Goal: Task Accomplishment & Management: Use online tool/utility

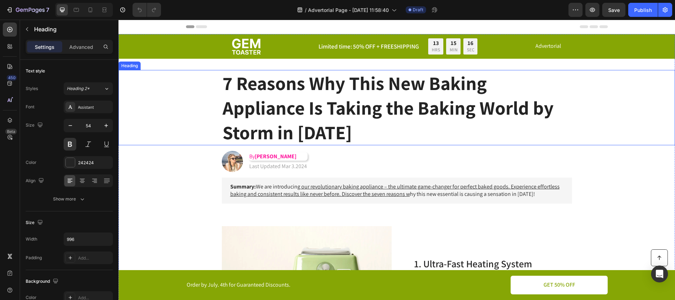
click at [286, 105] on h1 "7 Reasons Why This New Baking Appliance Is Taking the Baking World by Storm in …" at bounding box center [397, 108] width 350 height 76
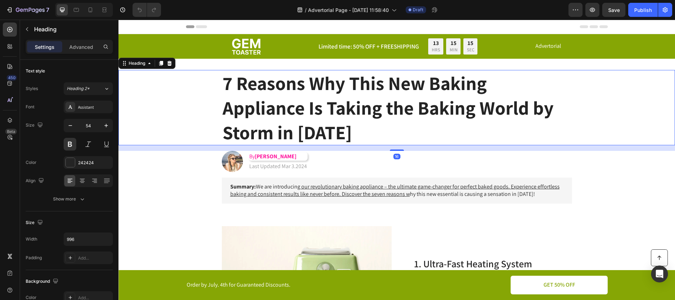
click at [160, 119] on div "7 Reasons Why This New Baking Appliance Is Taking the Baking World by Storm in …" at bounding box center [396, 108] width 542 height 76
click at [38, 28] on p "Heading" at bounding box center [72, 29] width 76 height 8
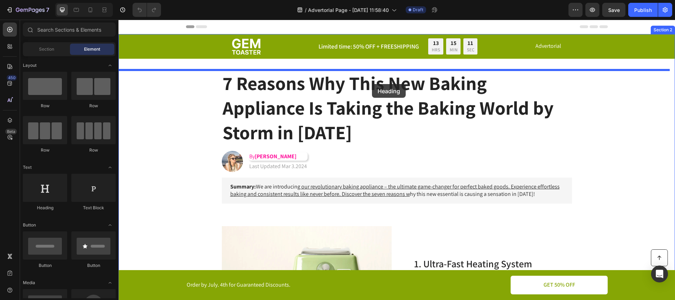
drag, startPoint x: 164, startPoint y: 210, endPoint x: 372, endPoint y: 84, distance: 242.9
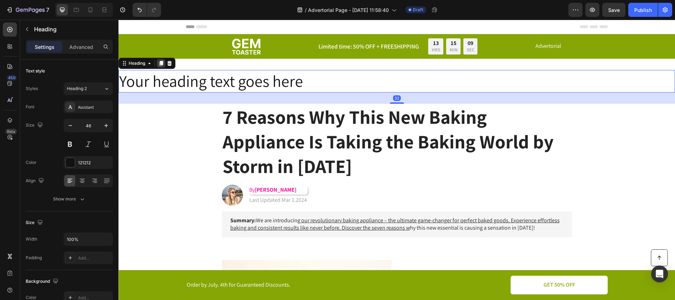
click at [162, 64] on icon at bounding box center [161, 63] width 4 height 5
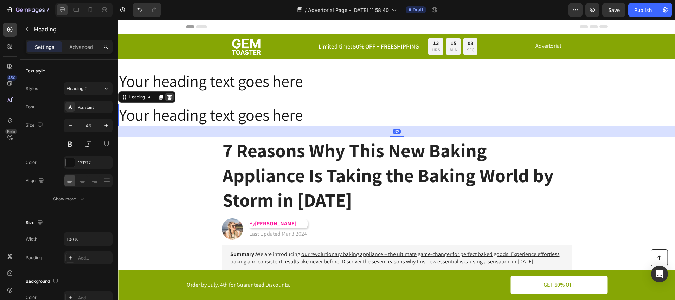
click at [170, 95] on icon at bounding box center [169, 96] width 5 height 5
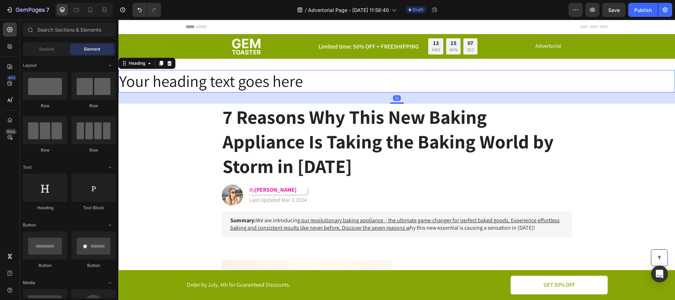
click at [323, 78] on h2 "Your heading text goes here" at bounding box center [396, 81] width 556 height 22
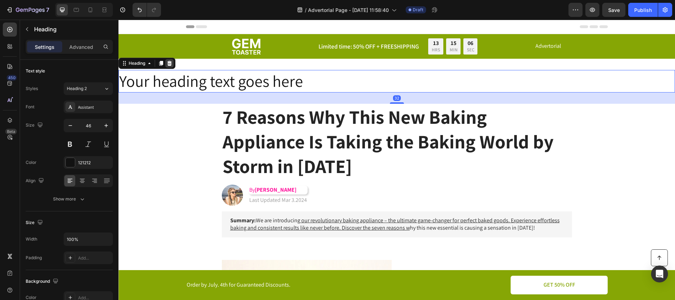
click at [172, 63] on icon at bounding box center [170, 63] width 6 height 6
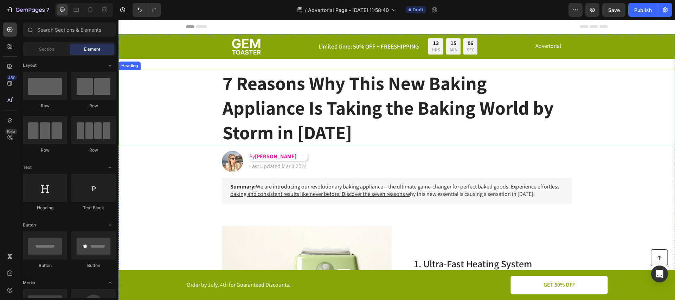
click at [402, 109] on h1 "7 Reasons Why This New Baking Appliance Is Taking the Baking World by Storm in …" at bounding box center [397, 108] width 350 height 76
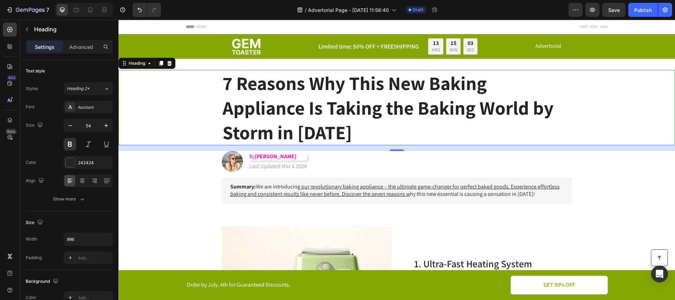
click at [369, 103] on h1 "7 Reasons Why This New Baking Appliance Is Taking the Baking World by Storm in …" at bounding box center [397, 108] width 350 height 76
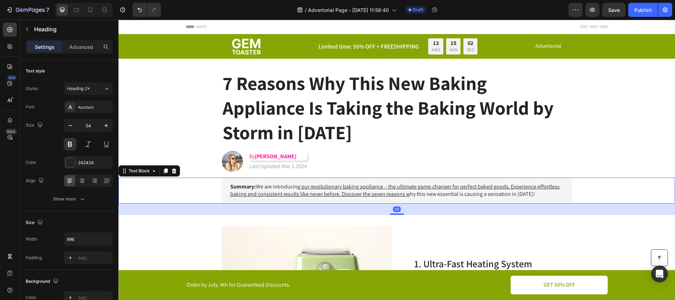
click at [177, 186] on div "Summary: We are introducin g our revolutionary baking appliance – the ultimate …" at bounding box center [396, 190] width 542 height 26
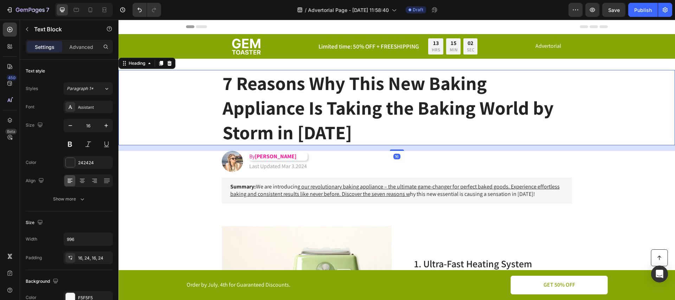
click at [320, 121] on p "7 Reasons Why This New Baking Appliance Is Taking the Baking World by Storm in …" at bounding box center [396, 108] width 349 height 74
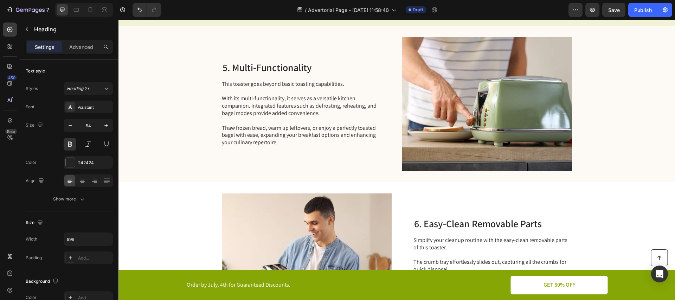
scroll to position [837, 0]
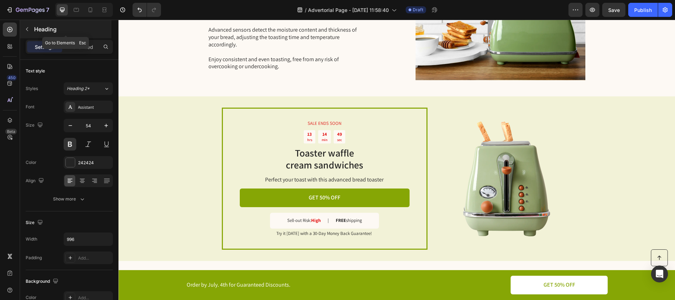
click at [27, 24] on button "button" at bounding box center [26, 29] width 11 height 11
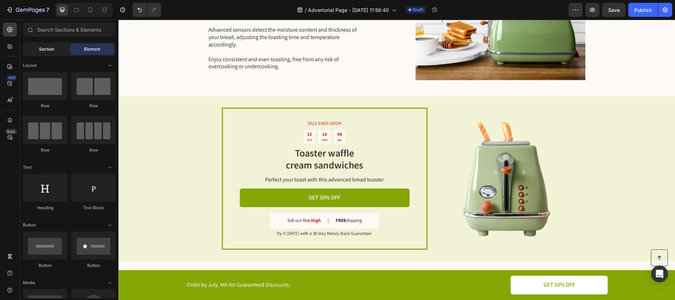
click at [40, 49] on span "Section" at bounding box center [46, 49] width 15 height 6
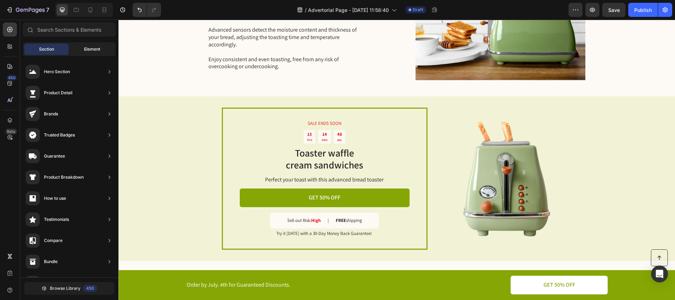
click at [100, 45] on div "Element" at bounding box center [92, 49] width 44 height 11
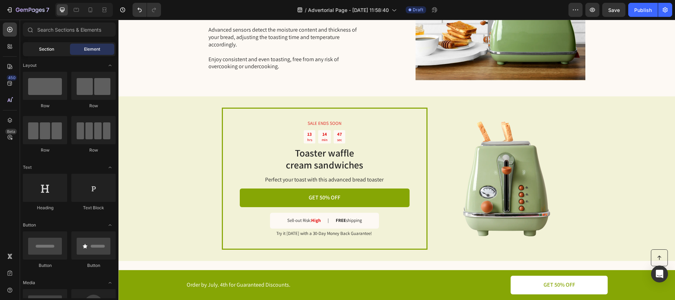
click at [50, 49] on span "Section" at bounding box center [46, 49] width 15 height 6
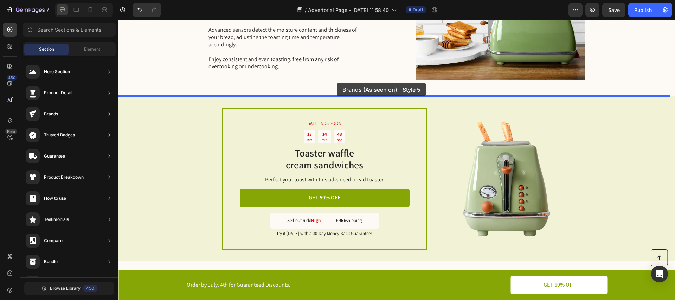
drag, startPoint x: 315, startPoint y: 74, endPoint x: 339, endPoint y: 83, distance: 25.5
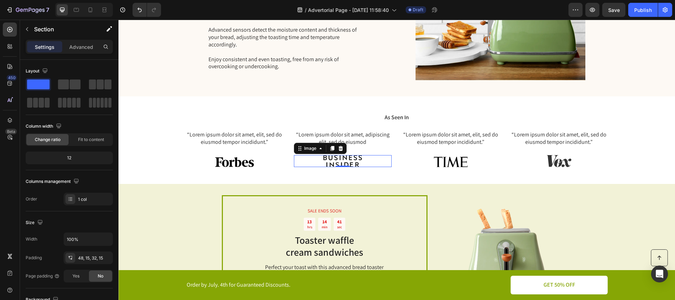
click at [337, 158] on img at bounding box center [342, 161] width 39 height 12
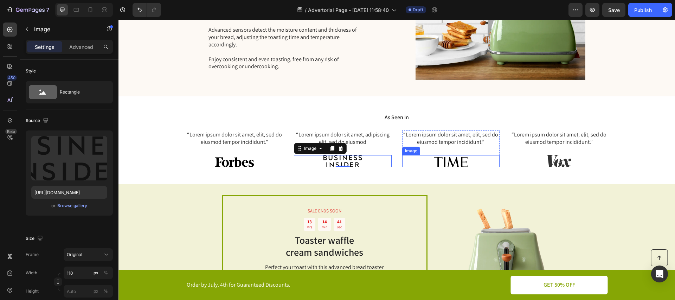
click at [441, 155] on img at bounding box center [450, 161] width 39 height 12
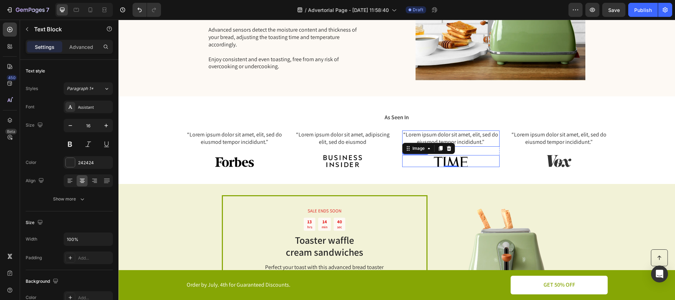
click at [485, 138] on p "“Lorem ipsum dolor sit amet, elit, sed do eiusmod tempor incididunt.”" at bounding box center [451, 138] width 96 height 15
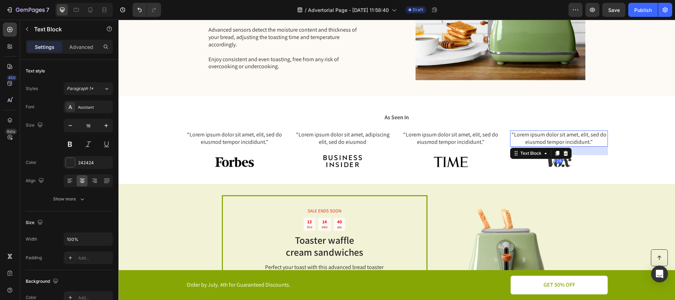
click at [554, 132] on p "“Lorem ipsum dolor sit amet, elit, sed do eiusmod tempor incididunt.”" at bounding box center [559, 138] width 96 height 15
click at [561, 165] on img at bounding box center [558, 161] width 39 height 12
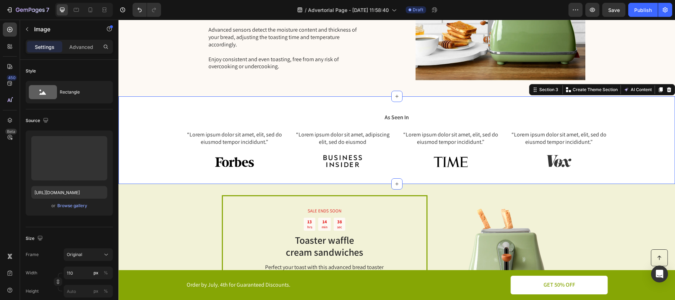
click at [626, 158] on div "As Seen In Heading “Lorem ipsum dolor sit amet, elit, sed do eiusmod tempor inc…" at bounding box center [397, 142] width 546 height 59
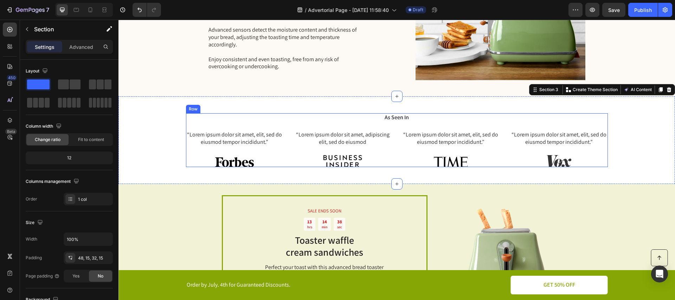
click at [220, 110] on div "As Seen In Heading “Lorem ipsum dolor sit amet, elit, sed do eiusmod tempor inc…" at bounding box center [396, 139] width 556 height 87
click at [666, 89] on icon at bounding box center [669, 90] width 6 height 6
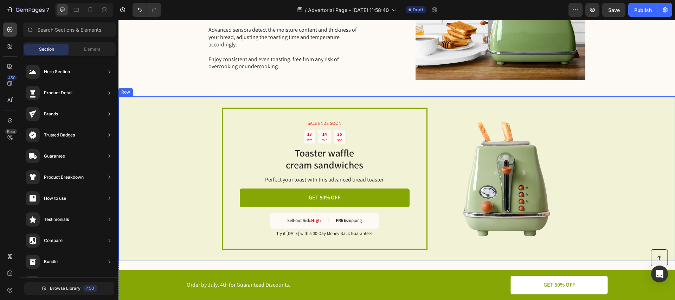
click at [169, 121] on div "SALE ENDS SOON Text Block 13 hrs 14 min 35 sec Countdown Timer Toaster waffle c…" at bounding box center [396, 178] width 556 height 164
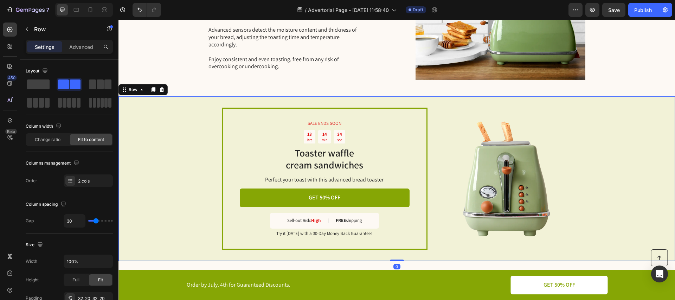
click at [174, 137] on div "SALE ENDS SOON Text Block 13 hrs 14 min 34 sec Countdown Timer Toaster waffle c…" at bounding box center [396, 178] width 556 height 164
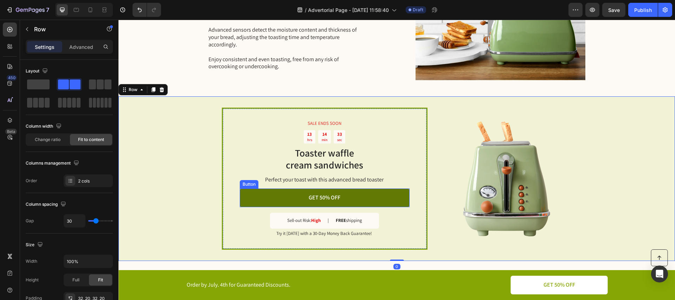
click at [351, 194] on link "GET 50% OFF" at bounding box center [325, 197] width 170 height 19
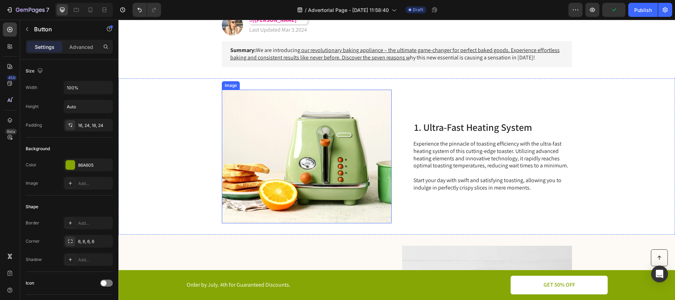
scroll to position [0, 0]
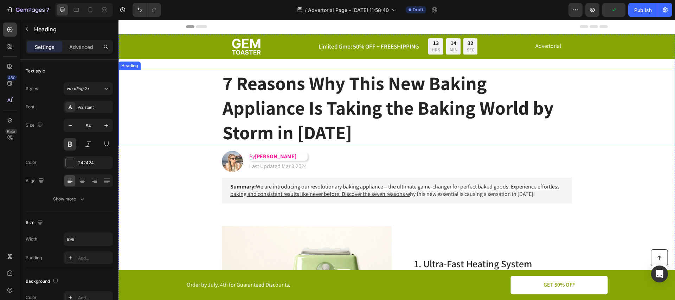
click at [281, 105] on h1 "7 Reasons Why This New Baking Appliance Is Taking the Baking World by Storm in …" at bounding box center [397, 108] width 350 height 76
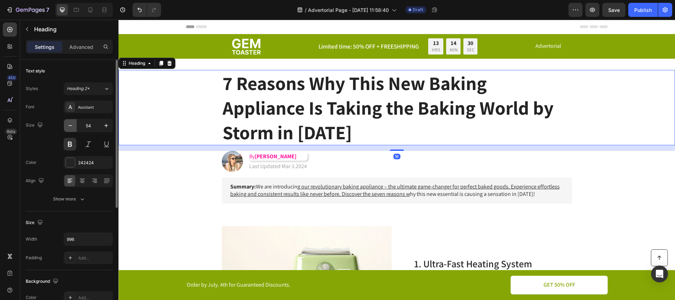
click at [66, 126] on button "button" at bounding box center [70, 125] width 13 height 13
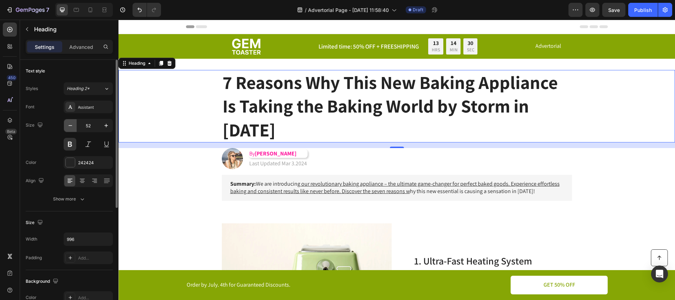
click at [66, 126] on button "button" at bounding box center [70, 125] width 13 height 13
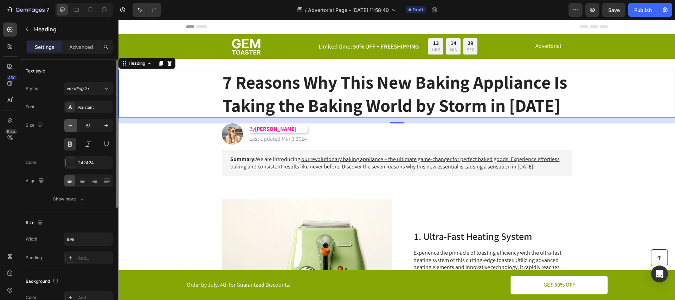
type input "50"
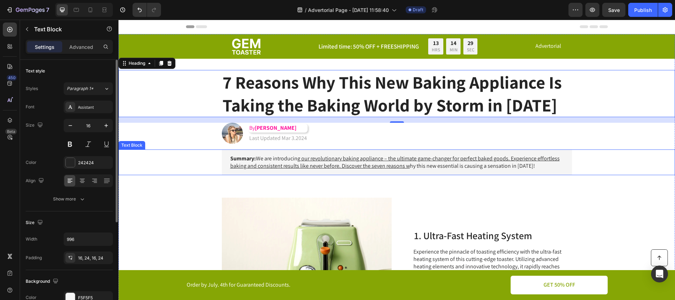
click at [170, 157] on div "Summary: We are introducin g our revolutionary baking appliance – the ultimate …" at bounding box center [396, 162] width 542 height 26
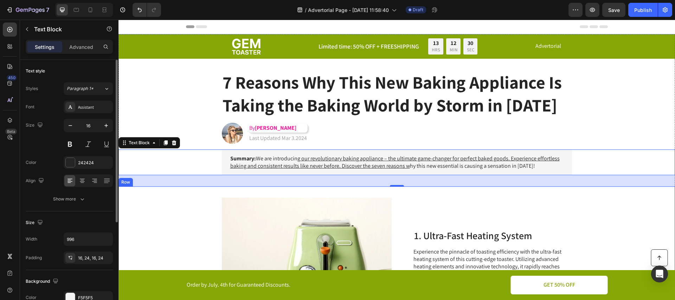
click at [615, 209] on div "Image 1. Ultra-Fast Heating System Heading Experience the pinnacle of toasting …" at bounding box center [396, 264] width 556 height 156
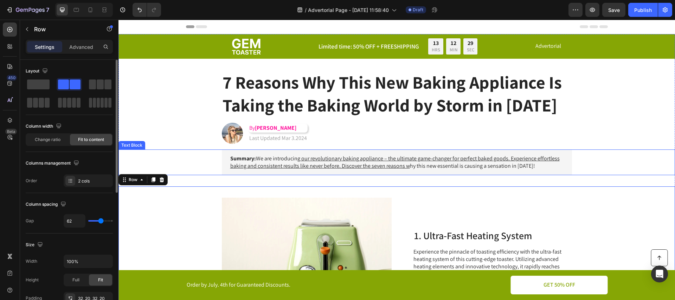
click at [459, 169] on p "Summary: We are introducin g our revolutionary baking appliance – the ultimate …" at bounding box center [396, 162] width 333 height 15
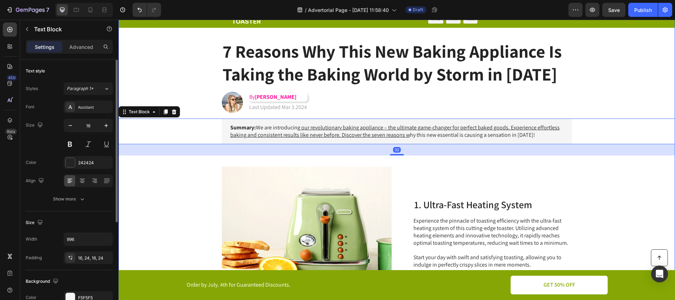
scroll to position [91, 0]
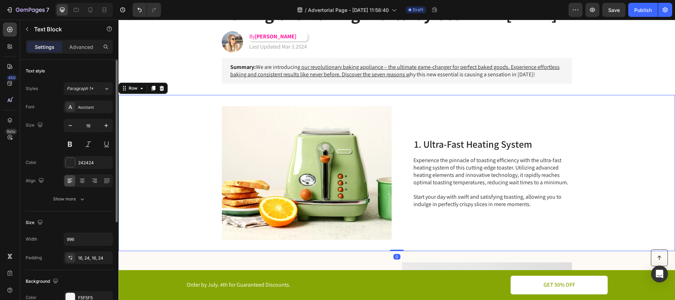
click at [447, 117] on div "1. Ultra-Fast Heating System Heading Experience the pinnacle of toasting effici…" at bounding box center [492, 173] width 158 height 134
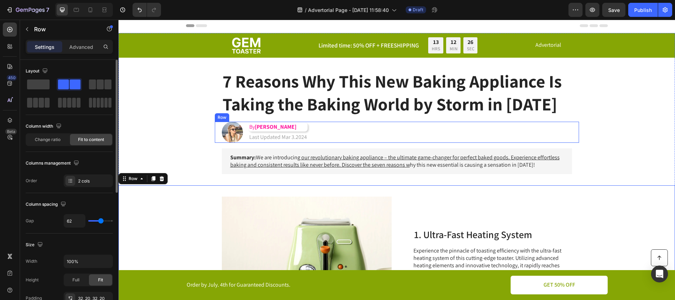
scroll to position [1, 0]
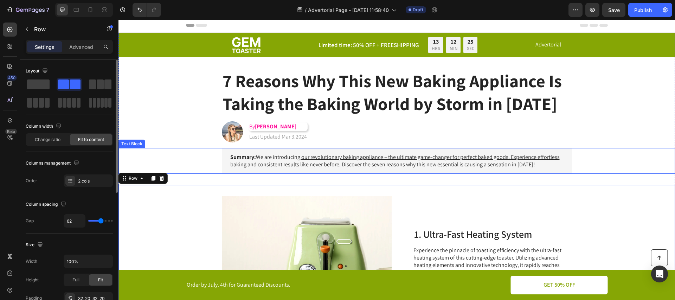
click at [527, 150] on div "Summary: We are introducin g our revolutionary baking appliance – the ultimate …" at bounding box center [397, 161] width 350 height 26
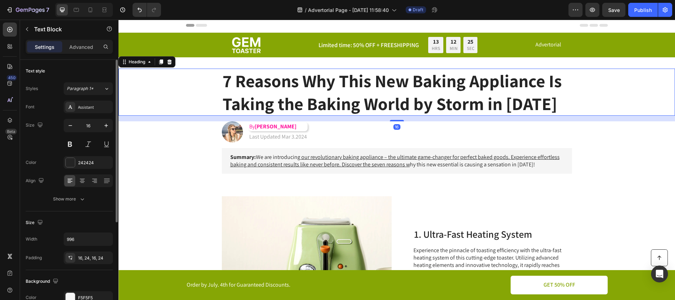
click at [588, 104] on div "7 Reasons Why This New Baking Appliance Is Taking the Baking World by Storm in …" at bounding box center [396, 92] width 542 height 47
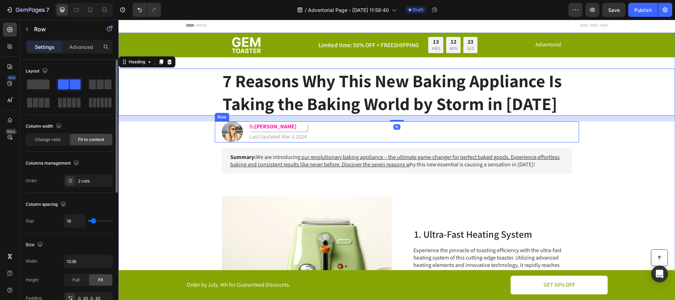
click at [358, 137] on div "Image By [PERSON_NAME] Heading Last Updated Mar 3.2024 Text [GEOGRAPHIC_DATA]" at bounding box center [397, 131] width 364 height 21
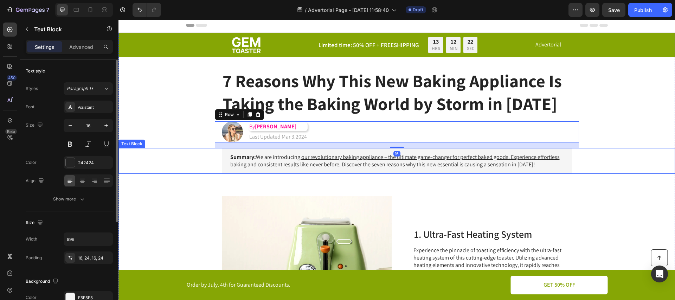
click at [179, 166] on div "Summary: We are introducin g our revolutionary baking appliance – the ultimate …" at bounding box center [396, 161] width 542 height 26
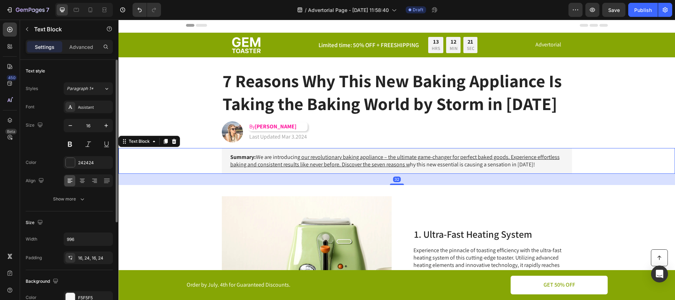
scroll to position [226, 0]
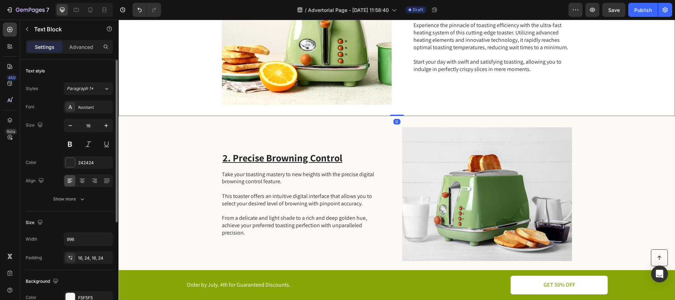
click at [417, 98] on div "1. Ultra-Fast Heating System Heading Experience the pinnacle of toasting effici…" at bounding box center [492, 38] width 158 height 134
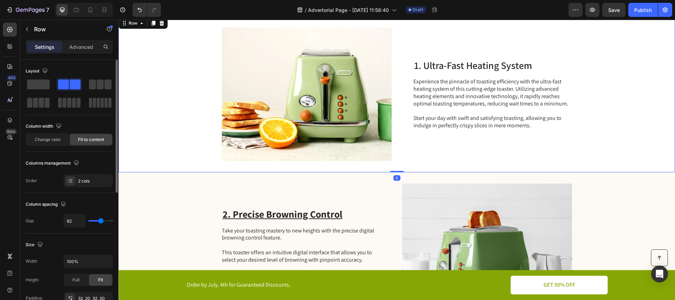
scroll to position [128, 0]
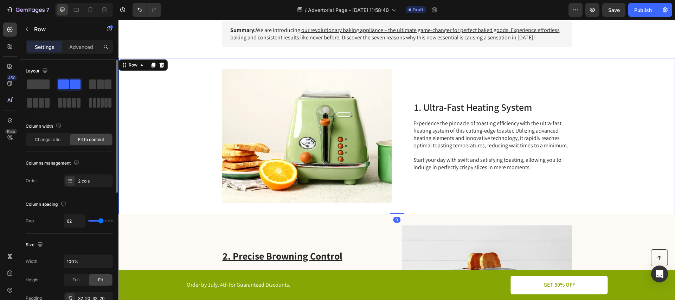
click at [409, 64] on div "Image 1. Ultra-Fast Heating System Heading Experience the pinnacle of toasting …" at bounding box center [396, 136] width 556 height 156
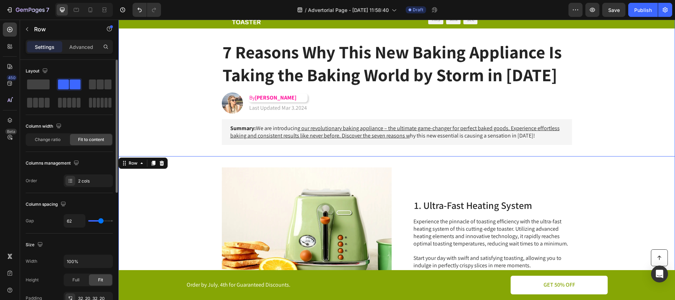
scroll to position [0, 0]
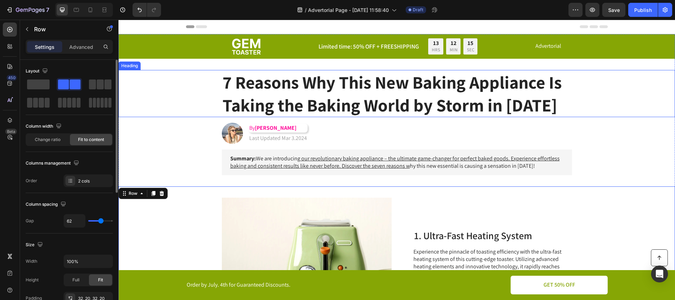
click at [582, 93] on div "7 Reasons Why This New Baking Appliance Is Taking the Baking World by Storm in …" at bounding box center [396, 93] width 542 height 47
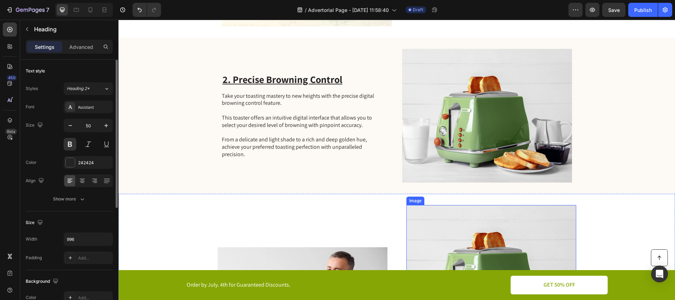
scroll to position [297, 0]
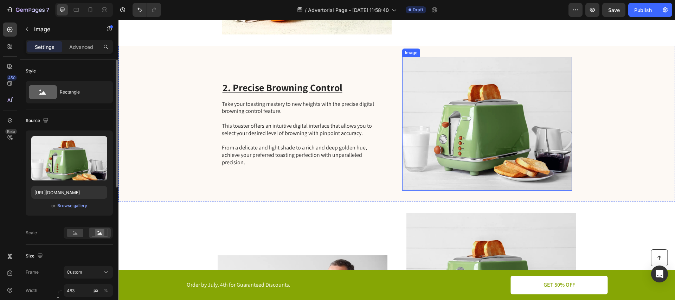
click at [492, 127] on img at bounding box center [487, 124] width 170 height 134
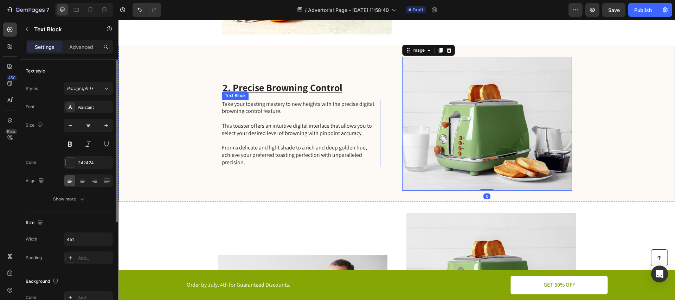
click at [264, 132] on p "Take your toasting mastery to new heights with the precise digital browning con…" at bounding box center [301, 133] width 158 height 66
click at [441, 117] on img at bounding box center [487, 124] width 170 height 134
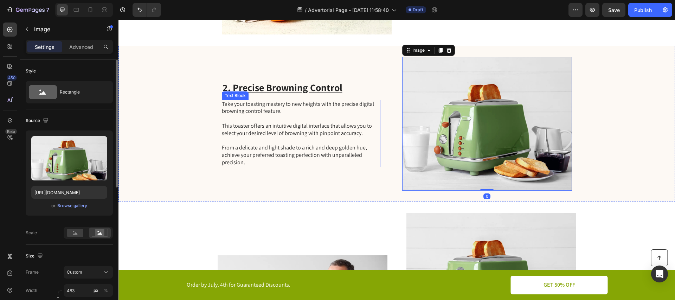
click at [270, 116] on p "Take your toasting mastery to new heights with the precise digital browning con…" at bounding box center [301, 133] width 158 height 66
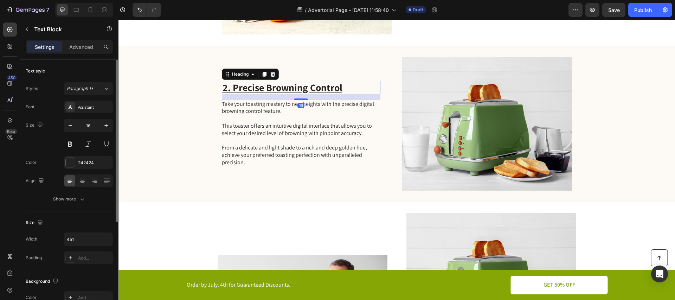
click at [311, 84] on u "2. Precise Browning Control" at bounding box center [282, 87] width 120 height 13
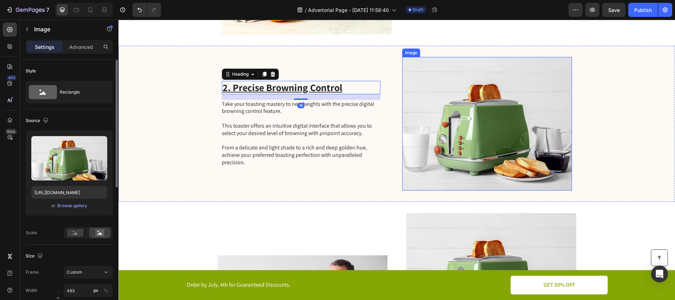
click at [468, 85] on img at bounding box center [487, 124] width 170 height 134
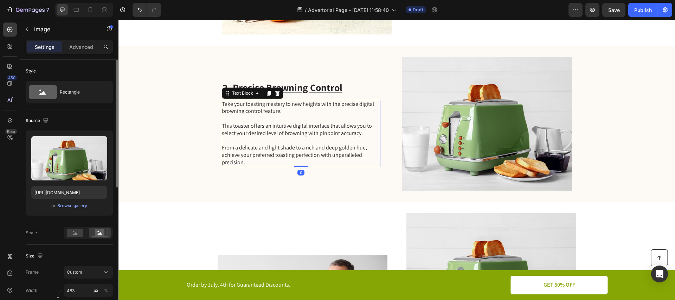
click at [312, 122] on p "Take your toasting mastery to new heights with the precise digital browning con…" at bounding box center [301, 133] width 158 height 66
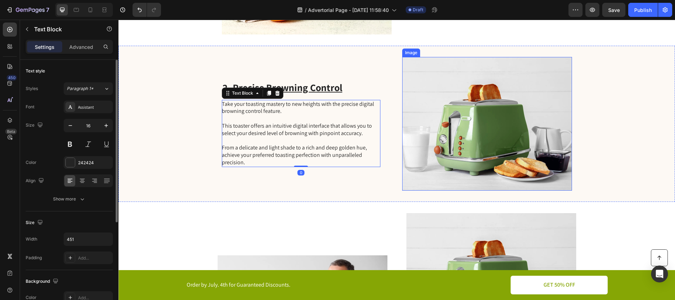
click at [465, 112] on img at bounding box center [487, 124] width 170 height 134
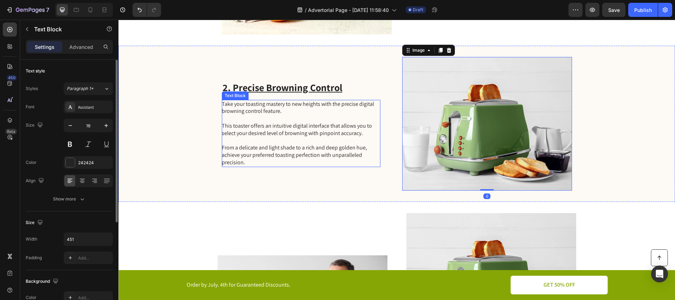
click at [309, 125] on p "Take your toasting mastery to new heights with the precise digital browning con…" at bounding box center [301, 133] width 158 height 66
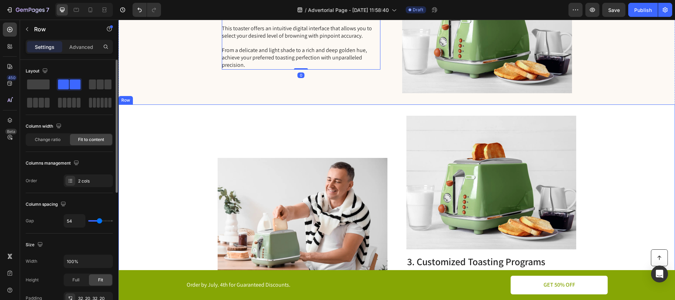
click at [284, 135] on div "Image" at bounding box center [303, 225] width 170 height 218
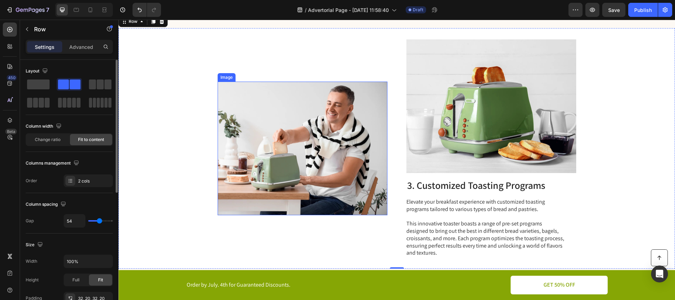
click at [317, 131] on img at bounding box center [303, 149] width 170 height 134
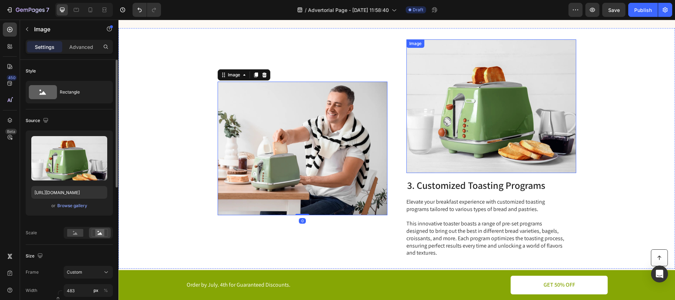
click at [485, 80] on img at bounding box center [491, 106] width 170 height 134
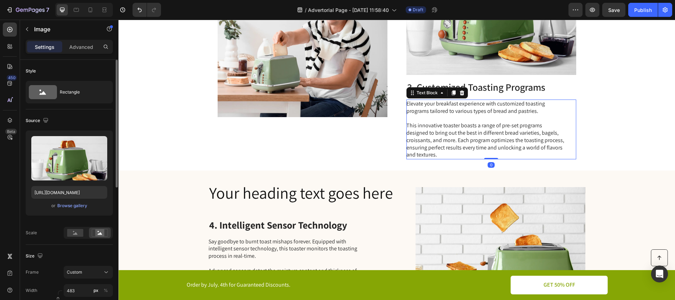
click at [444, 107] on p "Elevate your breakfast experience with customized toasting programs tailored to…" at bounding box center [485, 107] width 158 height 15
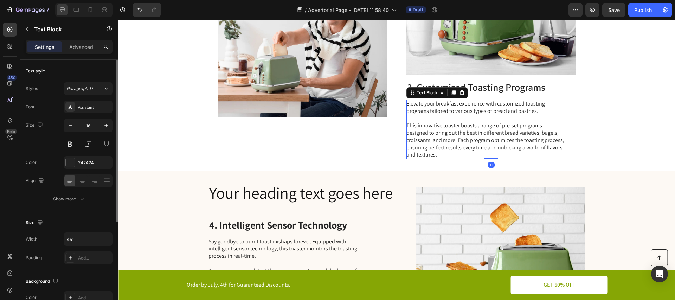
scroll to position [667, 0]
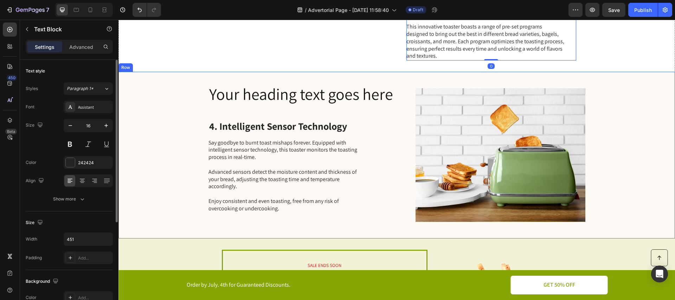
click at [296, 108] on div "Your heading text goes here Heading 4. Intelligent Sensor Technology Heading Sa…" at bounding box center [300, 155] width 185 height 144
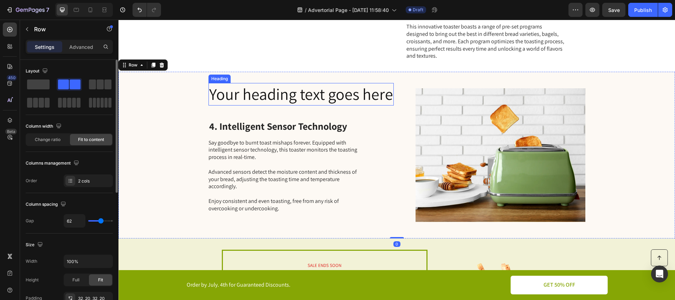
click at [297, 100] on h2 "Your heading text goes here" at bounding box center [300, 94] width 185 height 22
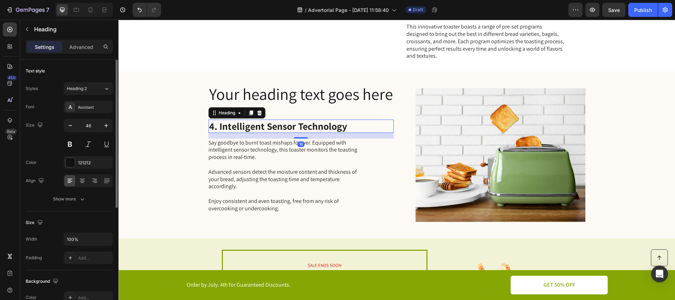
click at [294, 126] on h2 "4. Intelligent Sensor Technology" at bounding box center [287, 125] width 158 height 13
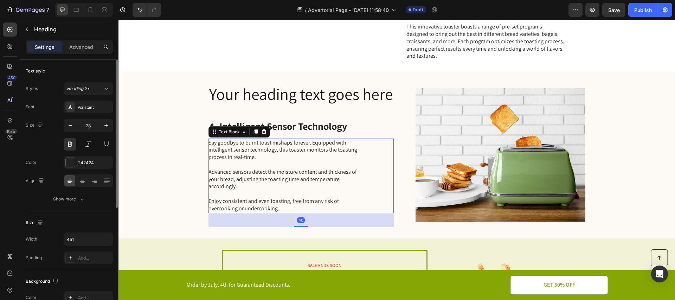
click at [335, 145] on p "Say goodbye to burnt toast mishaps forever. Equipped with intelligent sensor te…" at bounding box center [287, 175] width 158 height 73
click at [253, 131] on icon at bounding box center [255, 131] width 4 height 5
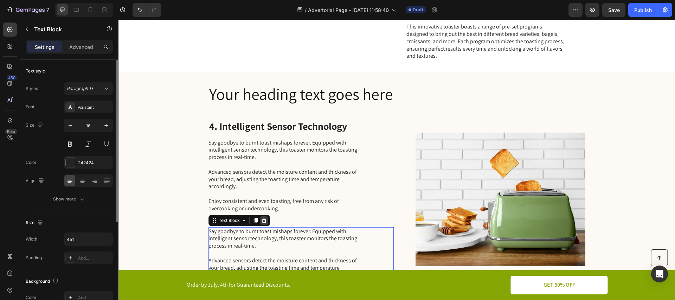
click at [261, 221] on icon at bounding box center [263, 220] width 5 height 5
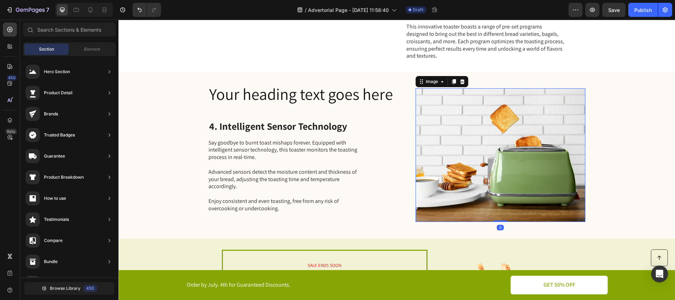
click at [479, 150] on img at bounding box center [500, 155] width 170 height 134
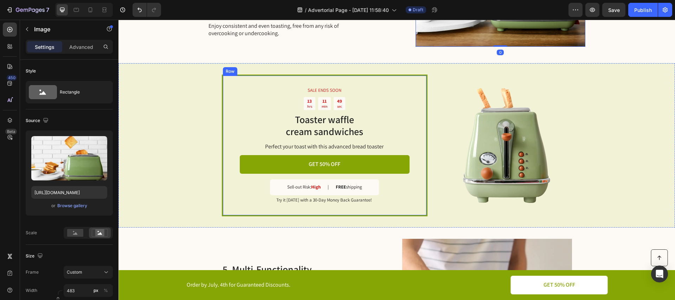
scroll to position [852, 0]
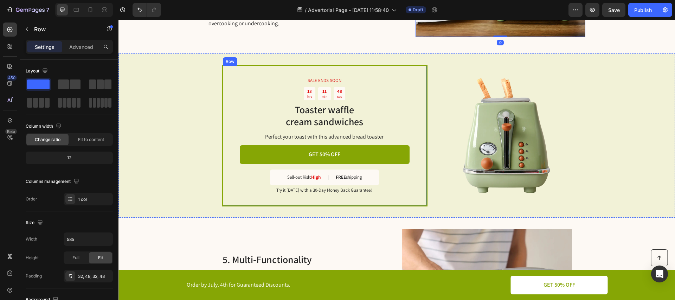
click at [415, 116] on div "SALE ENDS SOON Text Block 13 hrs 11 min 48 sec Countdown Timer Toaster waffle c…" at bounding box center [325, 136] width 206 height 142
click at [255, 58] on icon at bounding box center [257, 59] width 4 height 5
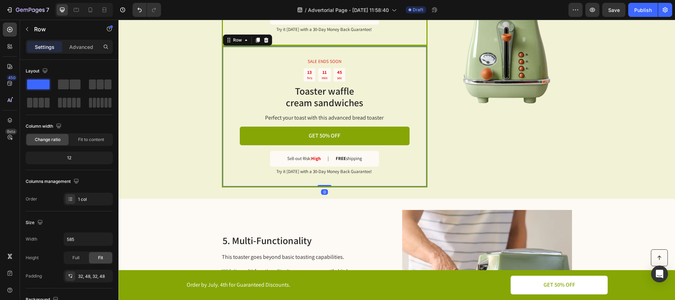
scroll to position [1014, 0]
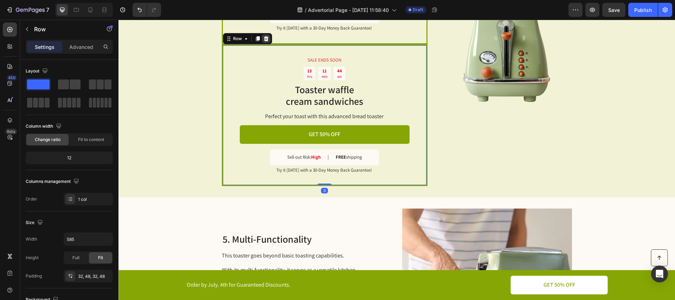
click at [265, 38] on icon at bounding box center [266, 39] width 6 height 6
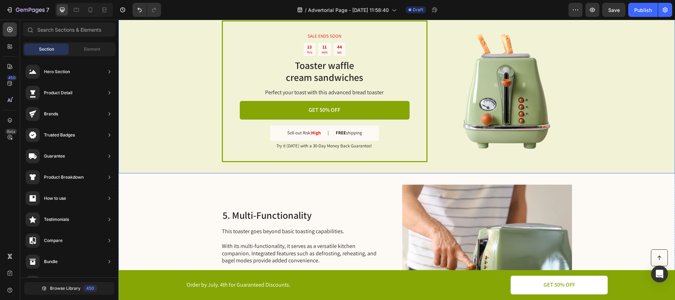
scroll to position [904, 0]
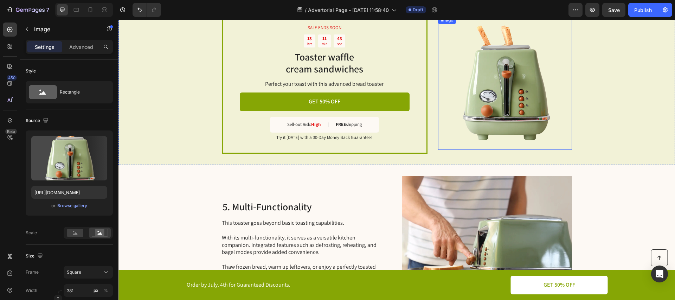
click at [504, 91] on img at bounding box center [505, 83] width 134 height 134
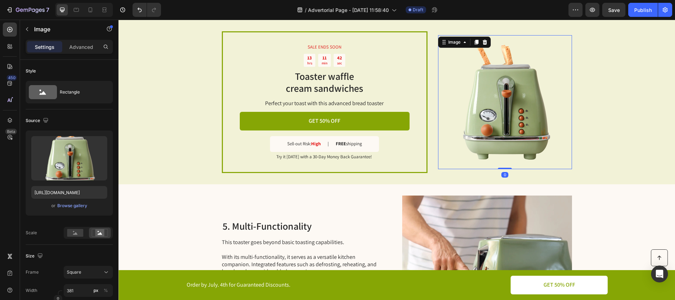
scroll to position [885, 0]
click at [475, 72] on img at bounding box center [505, 102] width 134 height 134
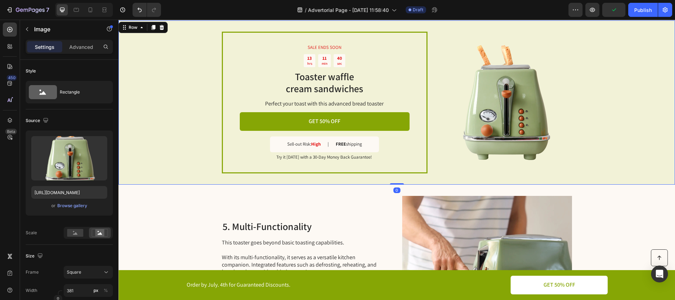
drag, startPoint x: 607, startPoint y: 100, endPoint x: 547, endPoint y: 99, distance: 60.1
click at [607, 100] on div "SALE ENDS SOON Text Block 13 hrs 11 min 40 sec Countdown Timer Toaster waffle c…" at bounding box center [396, 102] width 556 height 164
click at [509, 100] on img at bounding box center [505, 102] width 134 height 134
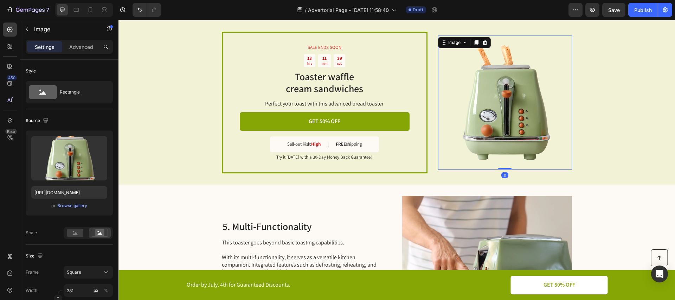
click at [509, 100] on img at bounding box center [505, 102] width 134 height 134
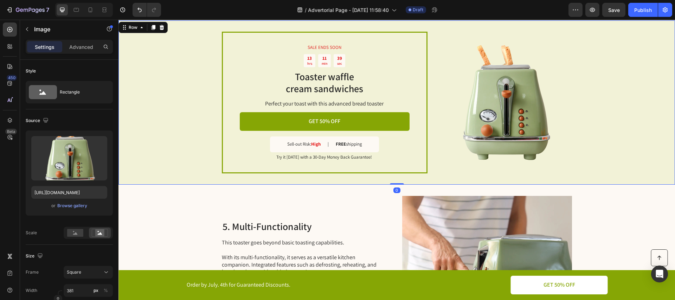
click at [602, 98] on div "SALE ENDS SOON Text Block 13 hrs 11 min 39 sec Countdown Timer Toaster waffle c…" at bounding box center [396, 102] width 556 height 164
click at [520, 105] on img at bounding box center [505, 102] width 134 height 134
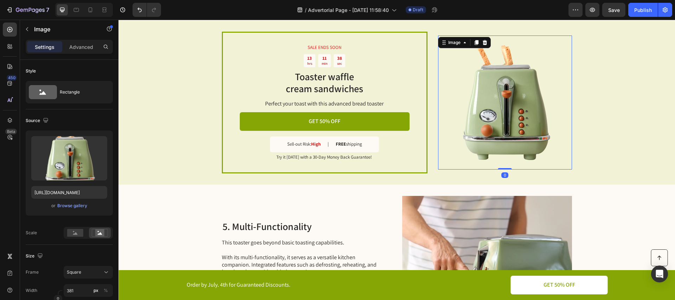
click at [520, 104] on img at bounding box center [505, 102] width 134 height 134
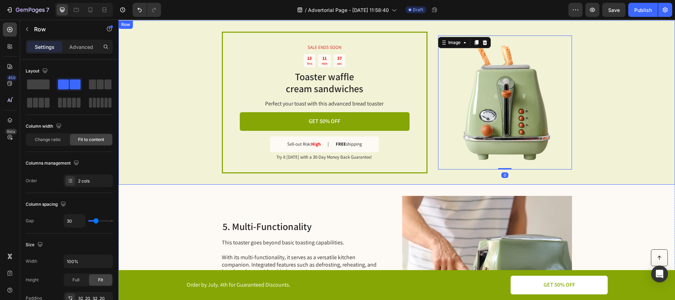
click at [158, 138] on div "SALE ENDS SOON Text Block 13 hrs 11 min 37 sec Countdown Timer Toaster waffle c…" at bounding box center [396, 102] width 556 height 164
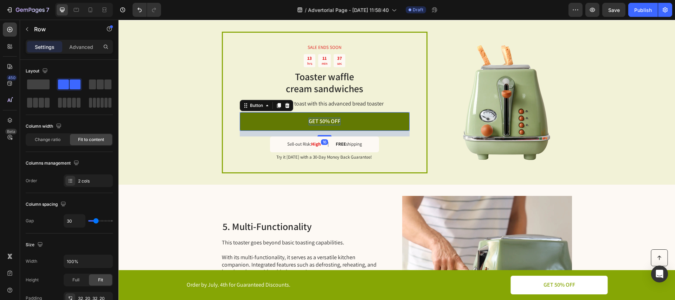
click at [313, 124] on p "GET 50% OFF" at bounding box center [325, 121] width 32 height 7
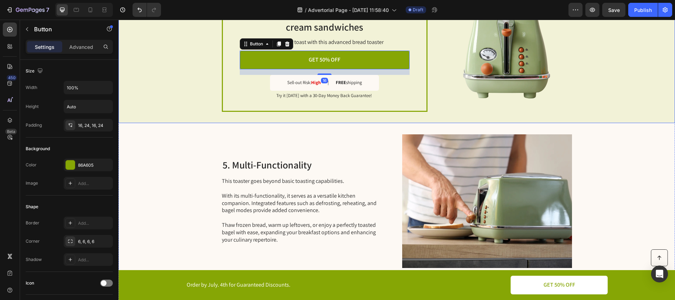
scroll to position [1078, 0]
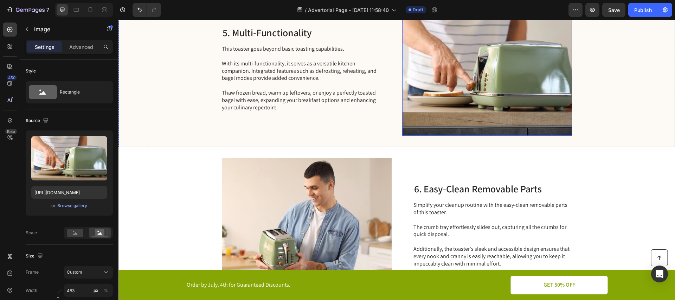
click at [477, 103] on img at bounding box center [487, 69] width 170 height 134
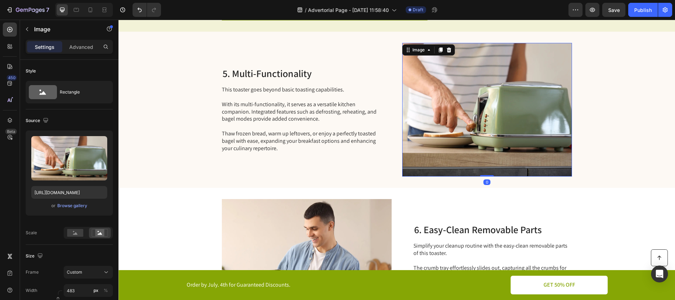
scroll to position [1033, 0]
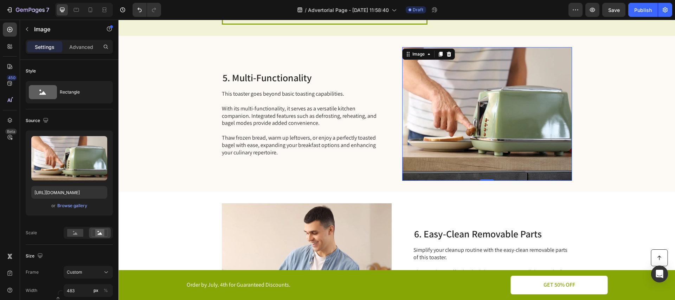
click at [489, 116] on img at bounding box center [487, 114] width 170 height 134
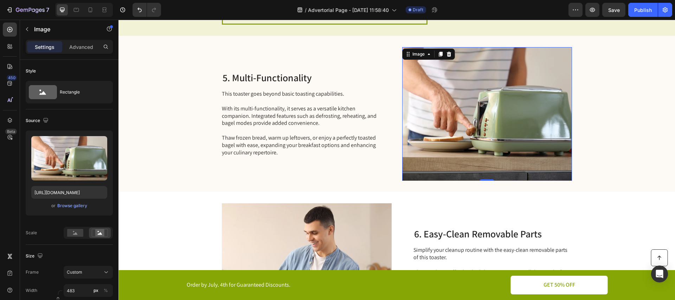
click at [489, 116] on img at bounding box center [487, 114] width 170 height 134
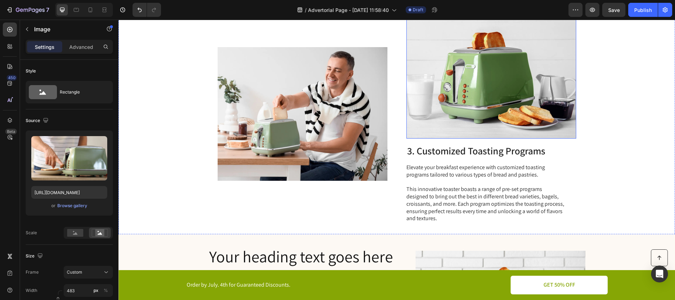
scroll to position [0, 0]
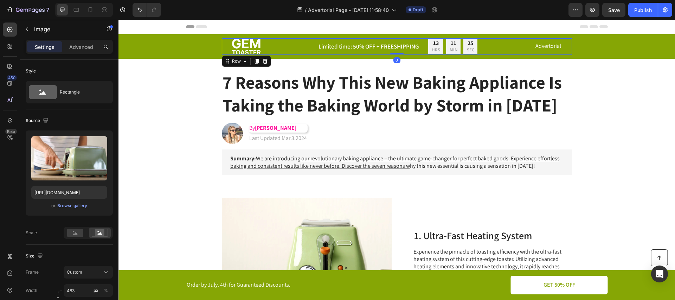
click at [481, 45] on div "Image Limited time: 50% OFF + FREESHIPPING Text Block 13 HRS 11 MIN 25 SEC Coun…" at bounding box center [397, 46] width 350 height 16
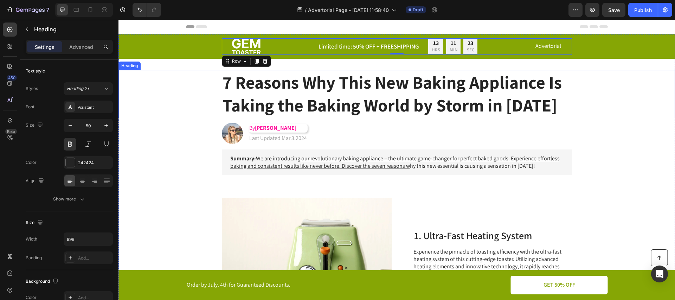
click at [615, 75] on div "7 Reasons Why This New Baking Appliance Is Taking the Baking World by Storm in …" at bounding box center [396, 93] width 542 height 47
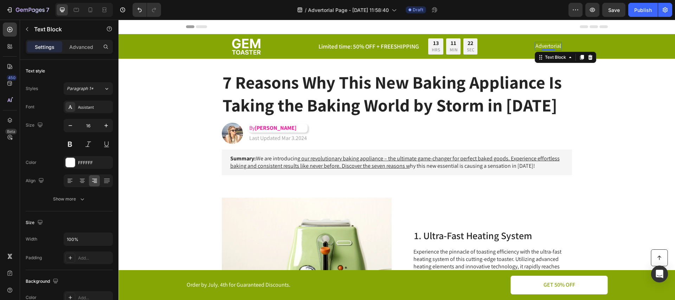
click at [540, 48] on p "Advertorial" at bounding box center [548, 46] width 26 height 7
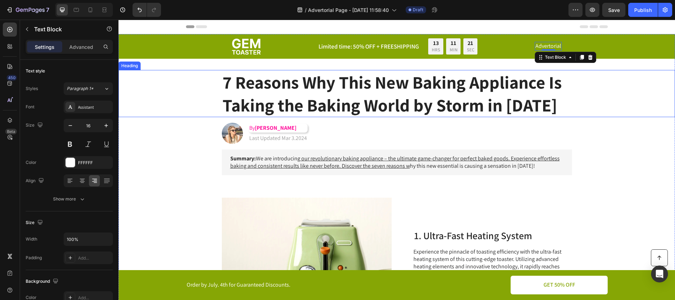
click at [575, 76] on div "7 Reasons Why This New Baking Appliance Is Taking the Baking World by Storm in …" at bounding box center [396, 93] width 542 height 47
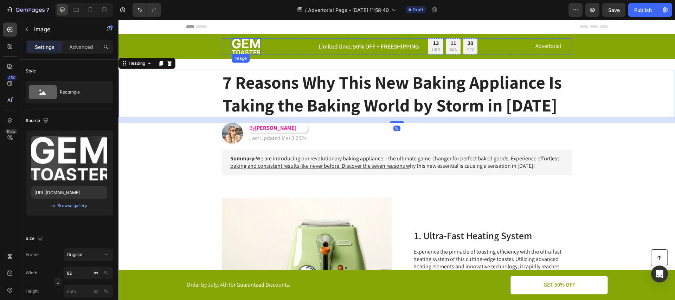
click at [246, 47] on img at bounding box center [246, 46] width 29 height 16
click at [603, 88] on div "7 Reasons Why This New Baking Appliance Is Taking the Baking World by Storm in …" at bounding box center [396, 93] width 542 height 47
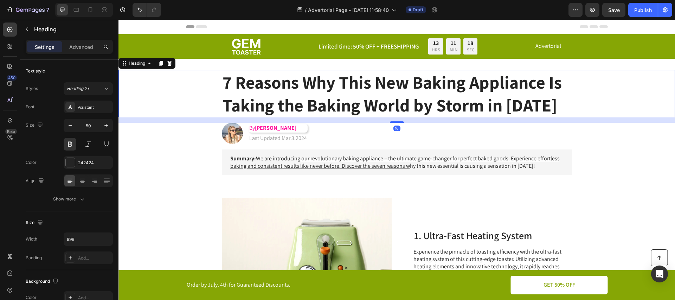
click at [291, 89] on h1 "7 Reasons Why This New Baking Appliance Is Taking the Baking World by Storm in …" at bounding box center [397, 93] width 350 height 47
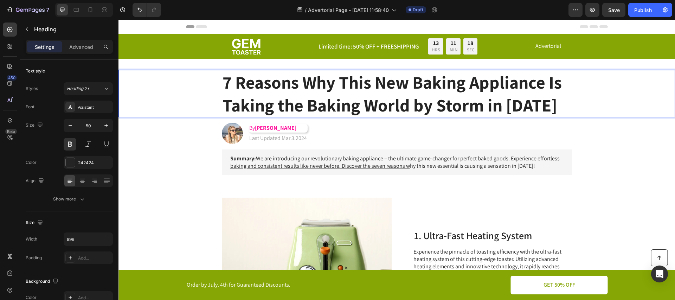
scroll to position [20, 0]
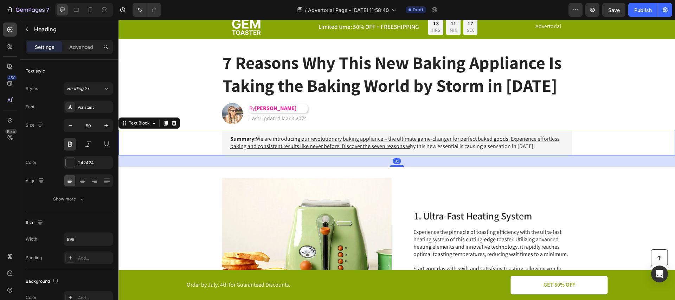
click at [386, 130] on div "Summary: We are introducin g our revolutionary baking appliance – the ultimate …" at bounding box center [397, 143] width 350 height 26
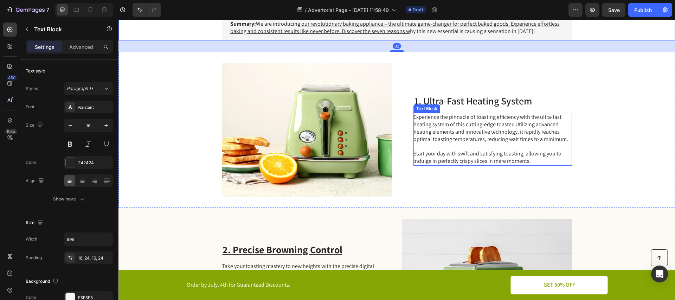
scroll to position [199, 0]
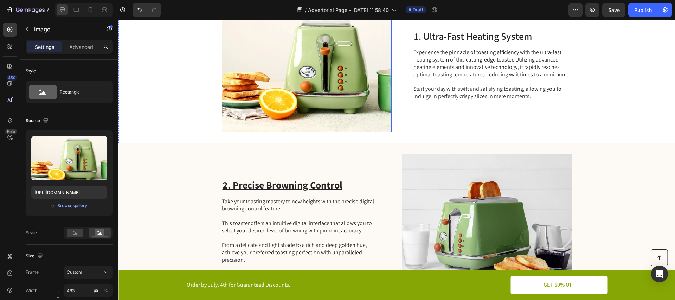
click at [314, 106] on img at bounding box center [307, 65] width 170 height 134
click at [450, 102] on div "1. Ultra-Fast Heating System Heading Experience the pinnacle of toasting effici…" at bounding box center [492, 65] width 158 height 134
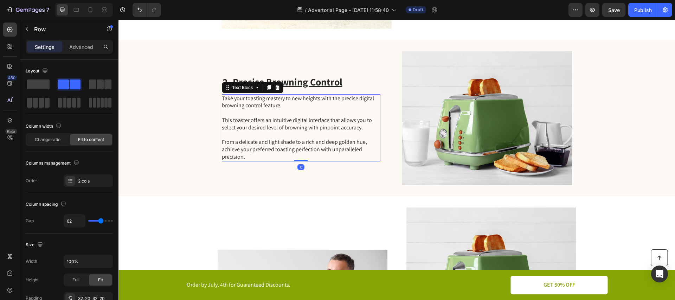
click at [314, 125] on p "Take your toasting mastery to new heights with the precise digital browning con…" at bounding box center [301, 128] width 158 height 66
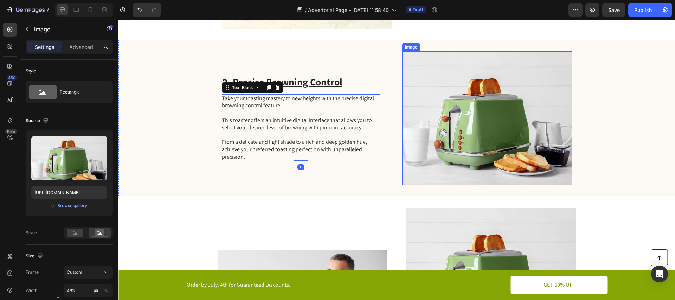
click at [464, 118] on img at bounding box center [487, 118] width 170 height 134
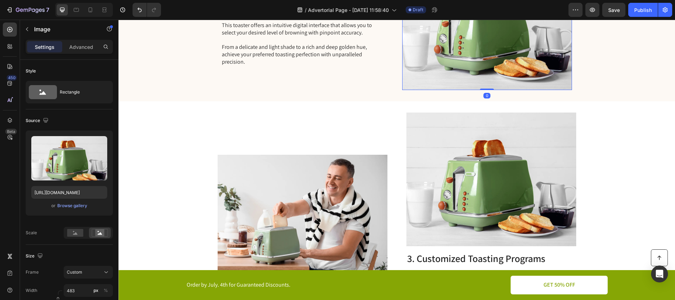
scroll to position [397, 0]
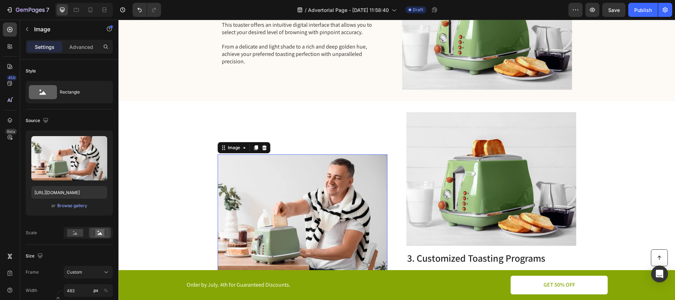
click at [329, 170] on img at bounding box center [303, 221] width 170 height 134
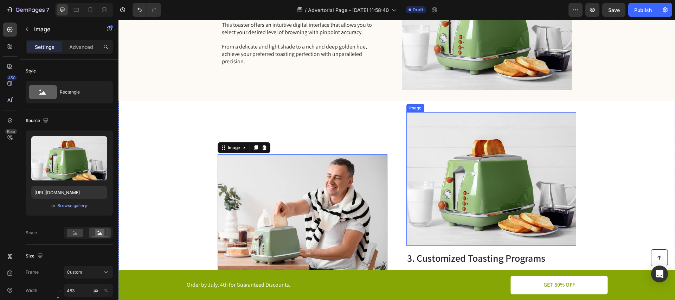
click at [473, 160] on img at bounding box center [491, 179] width 170 height 134
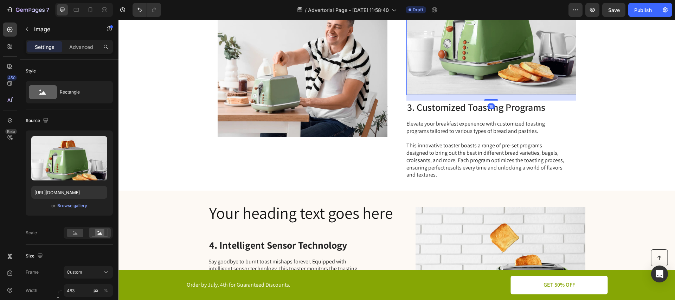
scroll to position [410, 0]
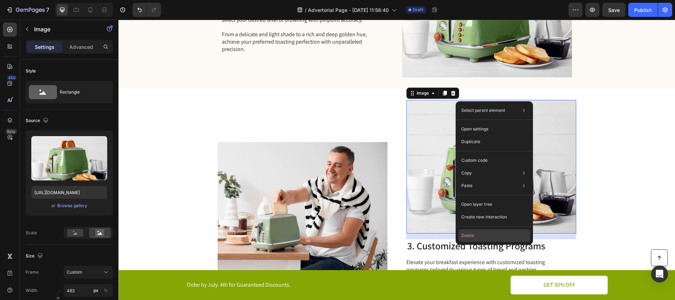
click at [473, 236] on button "Delete" at bounding box center [494, 235] width 72 height 13
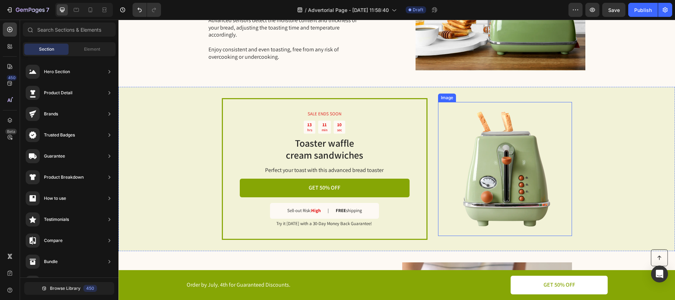
scroll to position [747, 0]
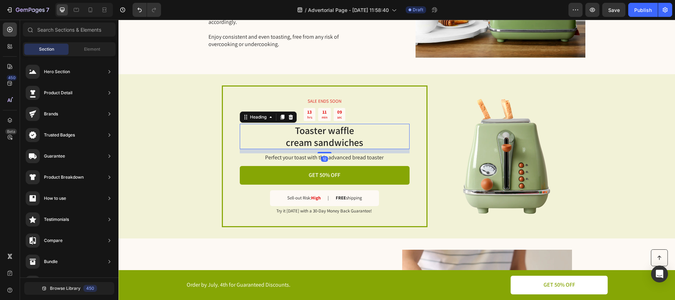
click at [402, 142] on h2 "Toaster waffle cream sandwiches" at bounding box center [325, 136] width 170 height 25
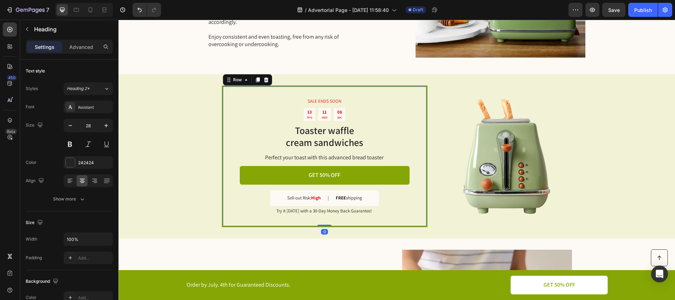
click at [416, 134] on div "SALE ENDS SOON Text Block 13 hrs 11 min 08 sec Countdown Timer Toaster waffle c…" at bounding box center [325, 156] width 206 height 142
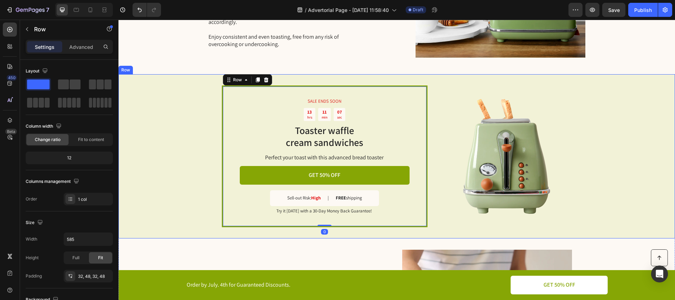
click at [425, 126] on div "SALE ENDS SOON Text Block 13 hrs 11 min 07 sec Countdown Timer Toaster waffle c…" at bounding box center [396, 156] width 556 height 164
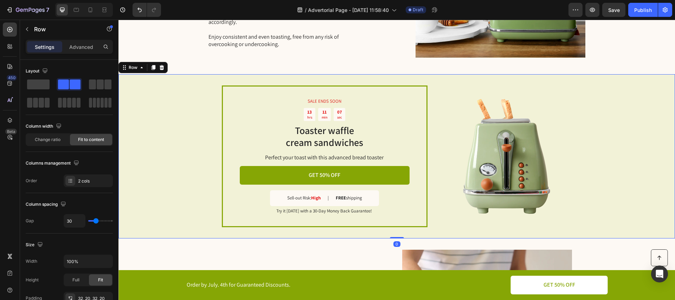
click at [444, 123] on img at bounding box center [505, 156] width 134 height 134
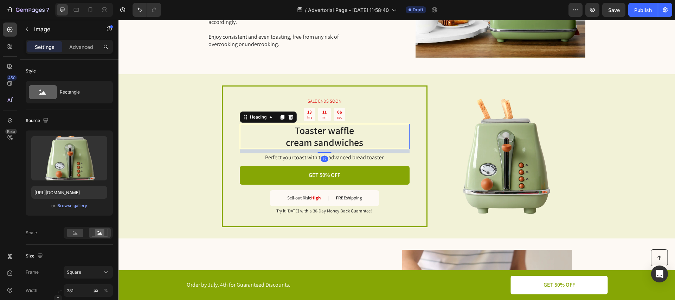
click at [393, 124] on h2 "Toaster waffle cream sandwiches" at bounding box center [325, 136] width 170 height 25
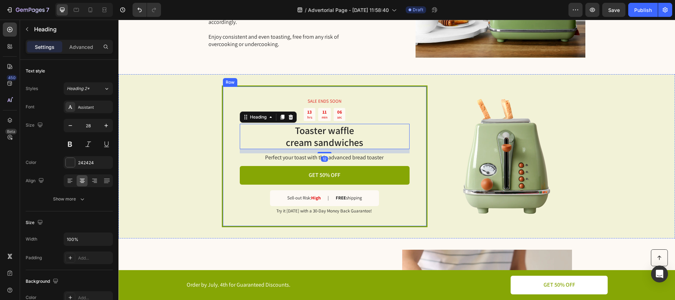
click at [405, 86] on div "SALE ENDS SOON Text Block 13 hrs 11 min 06 sec Countdown Timer Toaster waffle c…" at bounding box center [325, 156] width 206 height 142
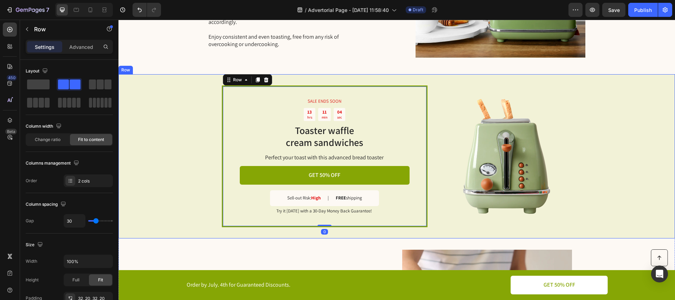
drag, startPoint x: 181, startPoint y: 126, endPoint x: 217, endPoint y: 127, distance: 35.5
click at [181, 126] on div "SALE ENDS SOON Text Block 13 hrs 11 min 04 sec Countdown Timer Toaster waffle c…" at bounding box center [396, 156] width 556 height 164
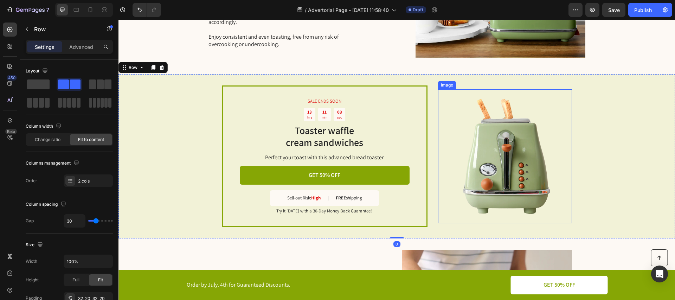
scroll to position [831, 0]
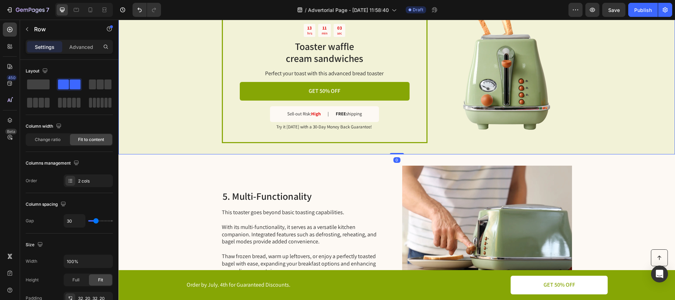
click at [353, 150] on div "SALE ENDS SOON Text Block 13 hrs 11 min 03 sec Countdown Timer Toaster waffle c…" at bounding box center [396, 72] width 556 height 164
